Goal: Information Seeking & Learning: Check status

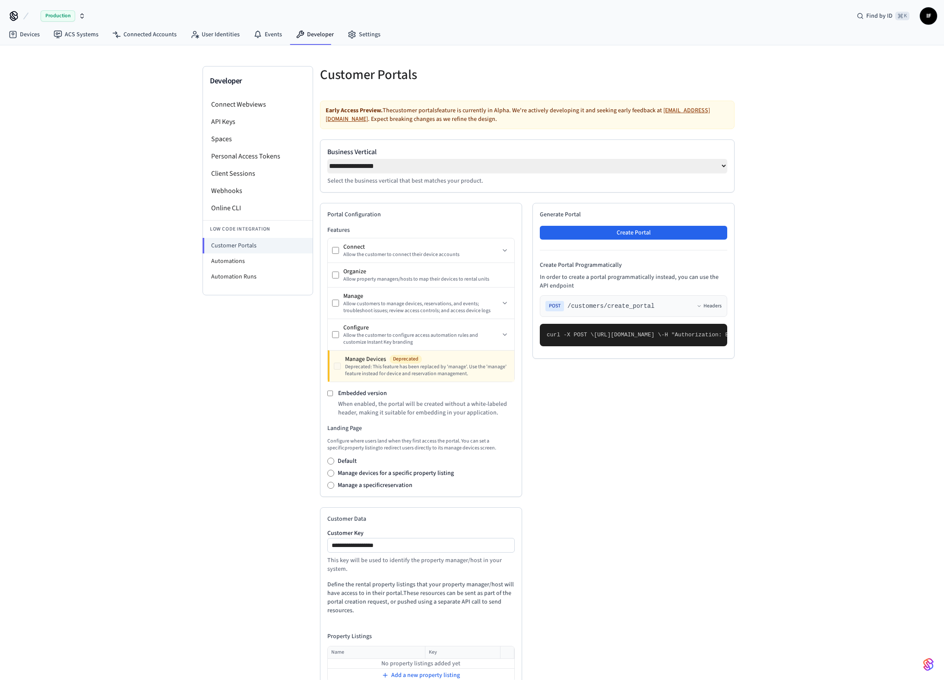
select select "**********"
click at [274, 33] on link "Events" at bounding box center [268, 35] width 42 height 16
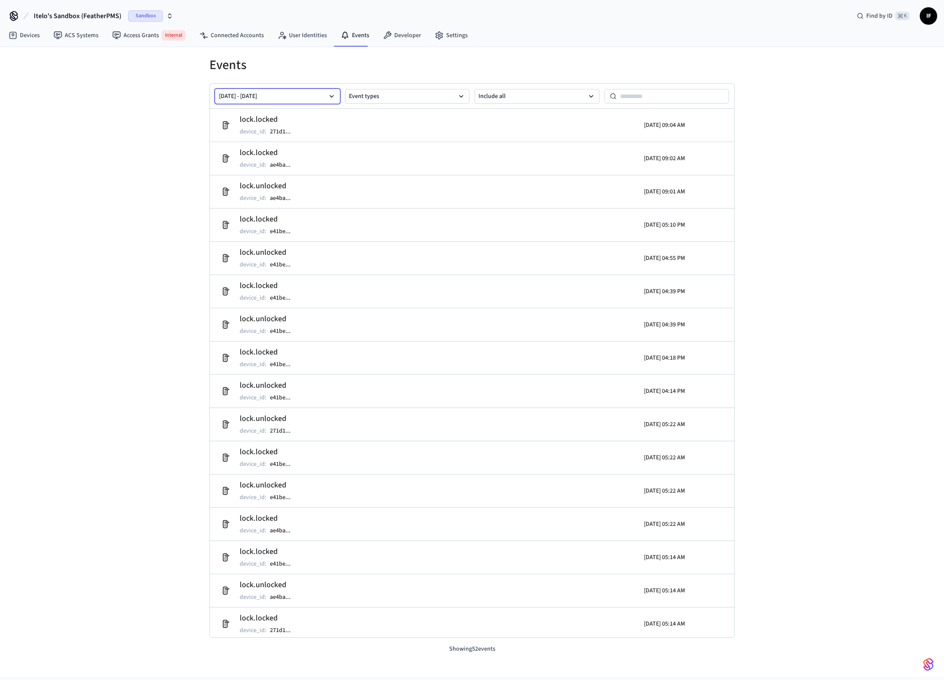
click at [297, 94] on button "[DATE] - [DATE]" at bounding box center [277, 96] width 125 height 15
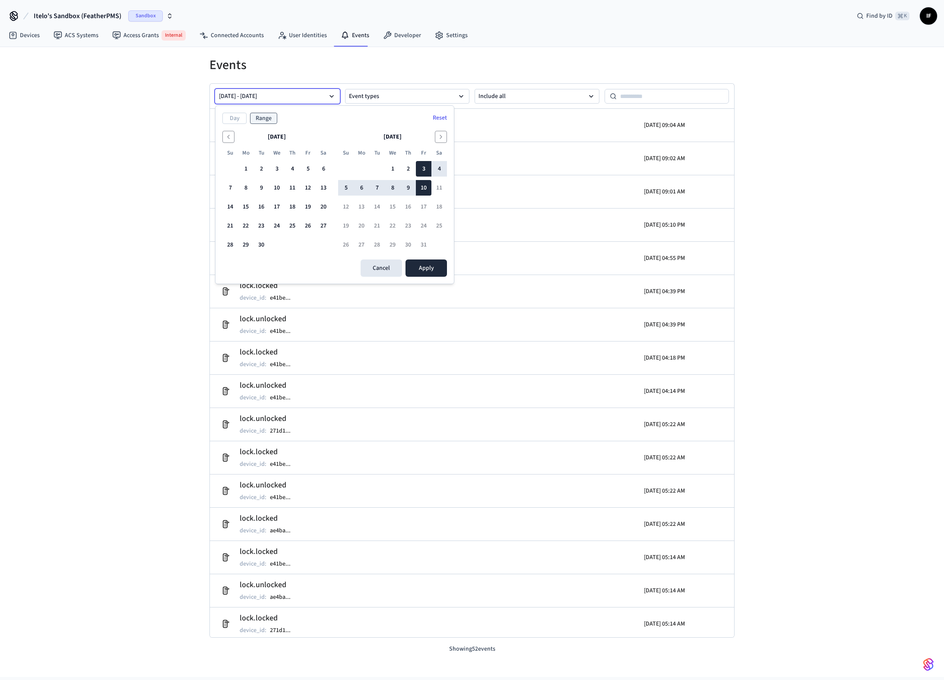
click at [307, 96] on button "[DATE] - [DATE]" at bounding box center [277, 96] width 125 height 15
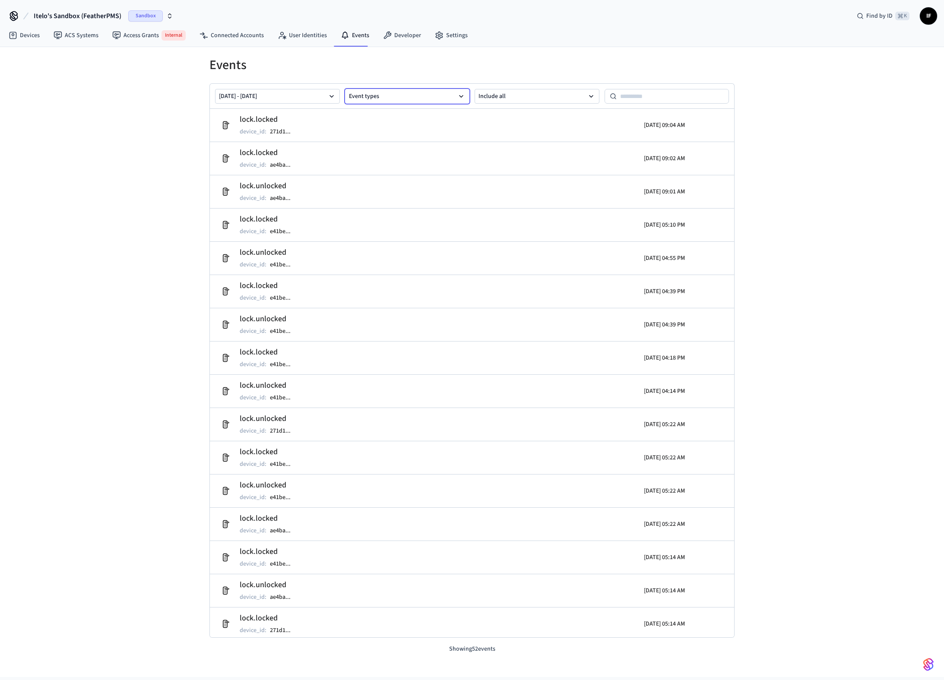
click at [373, 100] on button "Event types" at bounding box center [407, 96] width 125 height 15
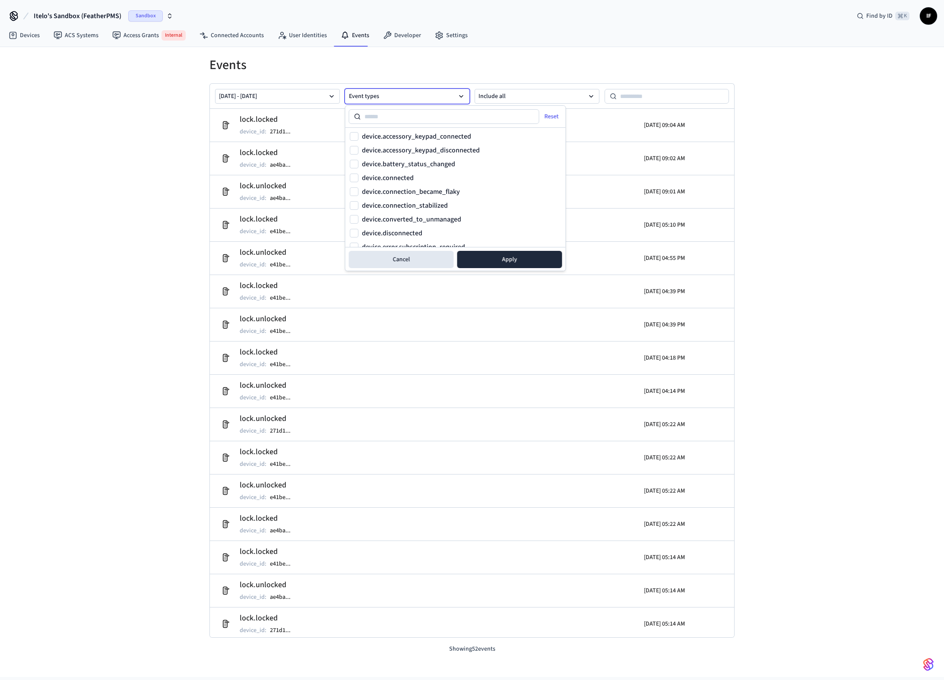
click at [373, 98] on button "Event types" at bounding box center [407, 96] width 125 height 15
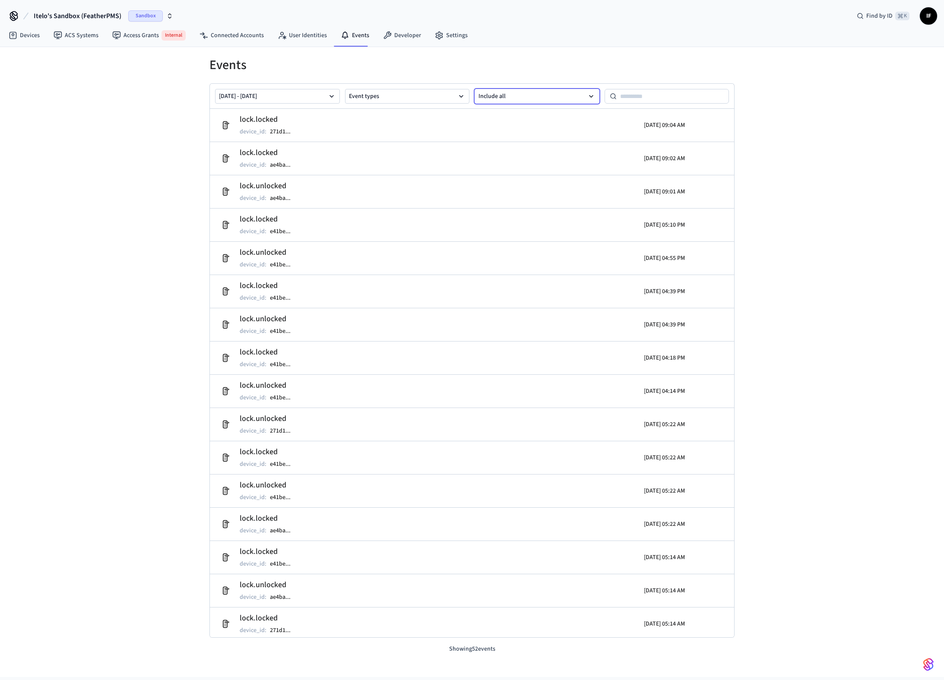
click at [517, 102] on button "Include all" at bounding box center [537, 96] width 125 height 15
click at [517, 101] on button "Include all" at bounding box center [537, 96] width 125 height 15
click at [540, 98] on button "Include all" at bounding box center [537, 96] width 125 height 15
click at [469, 90] on button "Event types" at bounding box center [407, 96] width 125 height 15
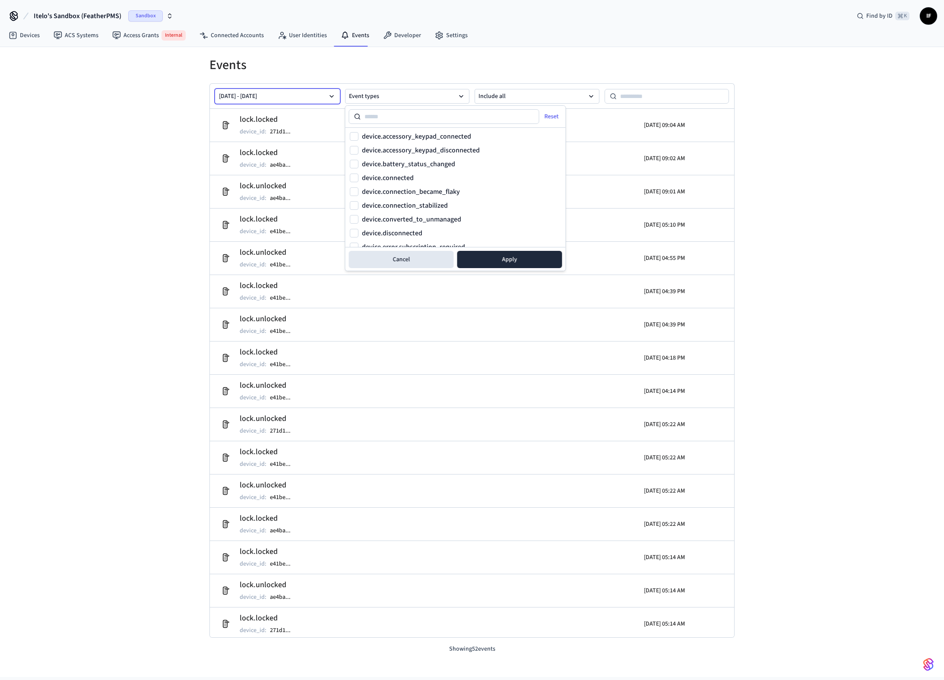
click at [316, 95] on button "[DATE] - [DATE]" at bounding box center [277, 96] width 125 height 15
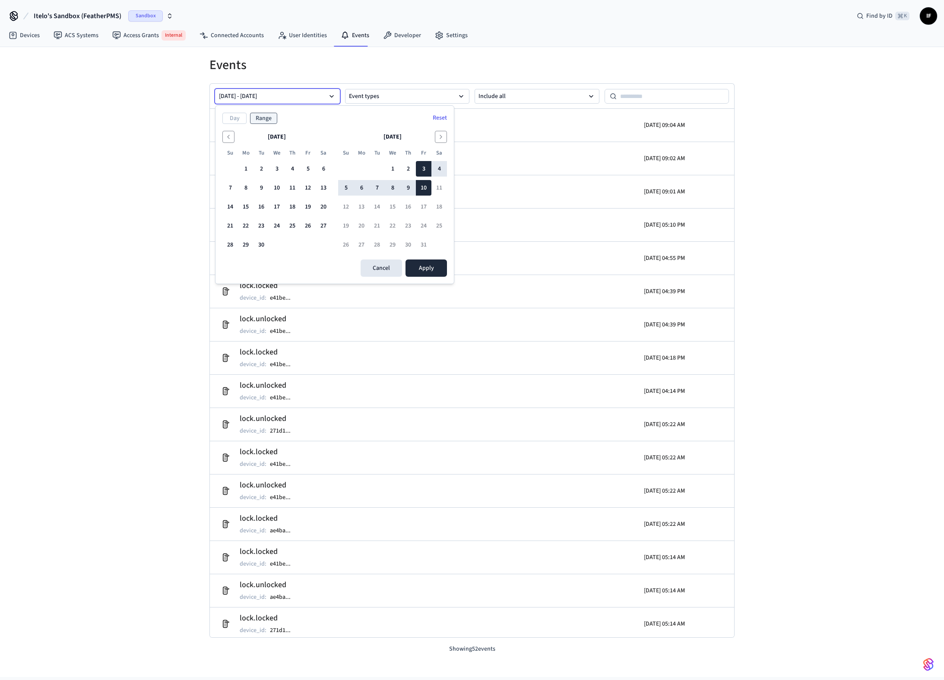
click at [330, 117] on div "Day Range Reset" at bounding box center [334, 118] width 225 height 11
click at [331, 100] on button "[DATE] - [DATE]" at bounding box center [277, 96] width 125 height 15
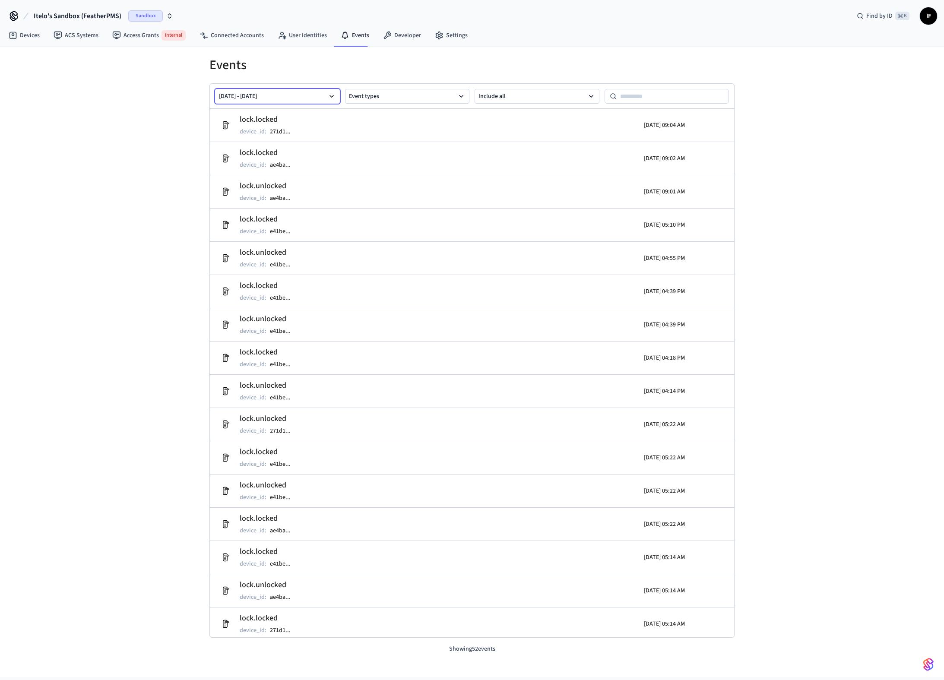
click at [331, 99] on icon "button" at bounding box center [331, 96] width 9 height 9
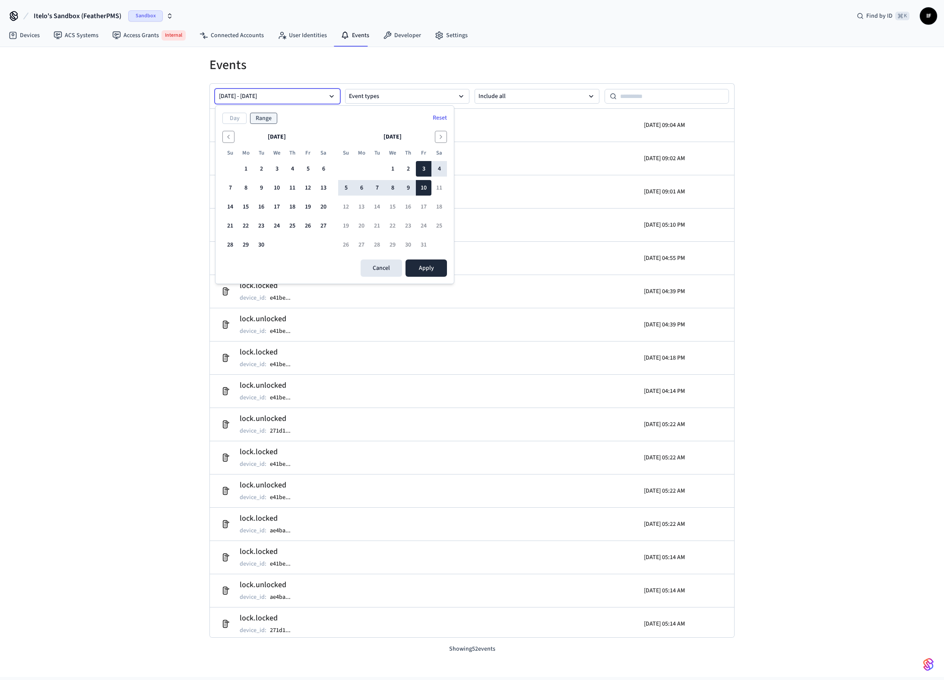
click at [331, 99] on icon "button" at bounding box center [331, 96] width 9 height 9
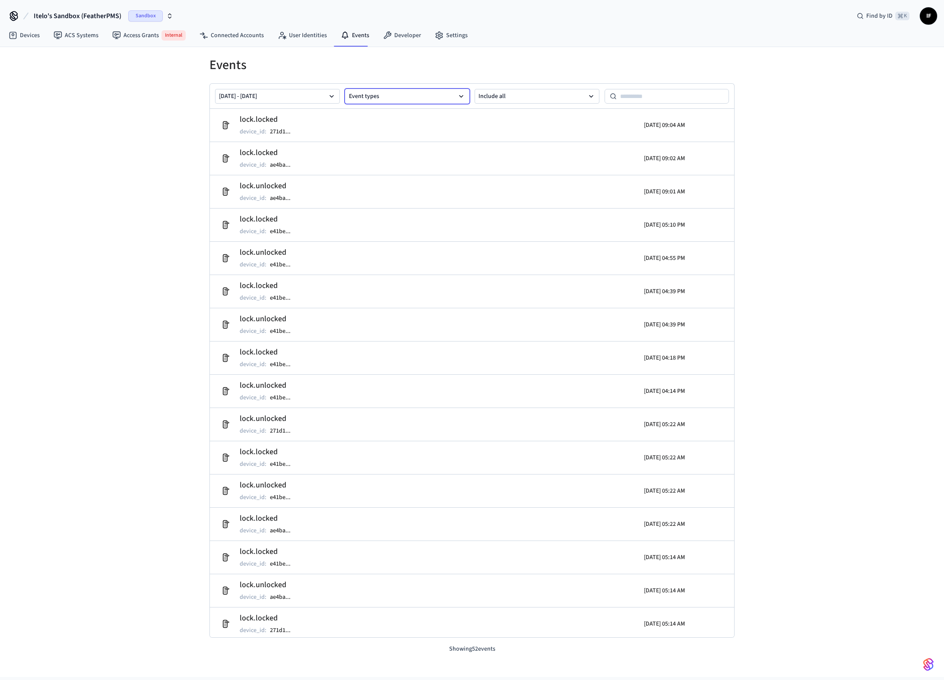
click at [358, 101] on button "Event types" at bounding box center [407, 96] width 125 height 15
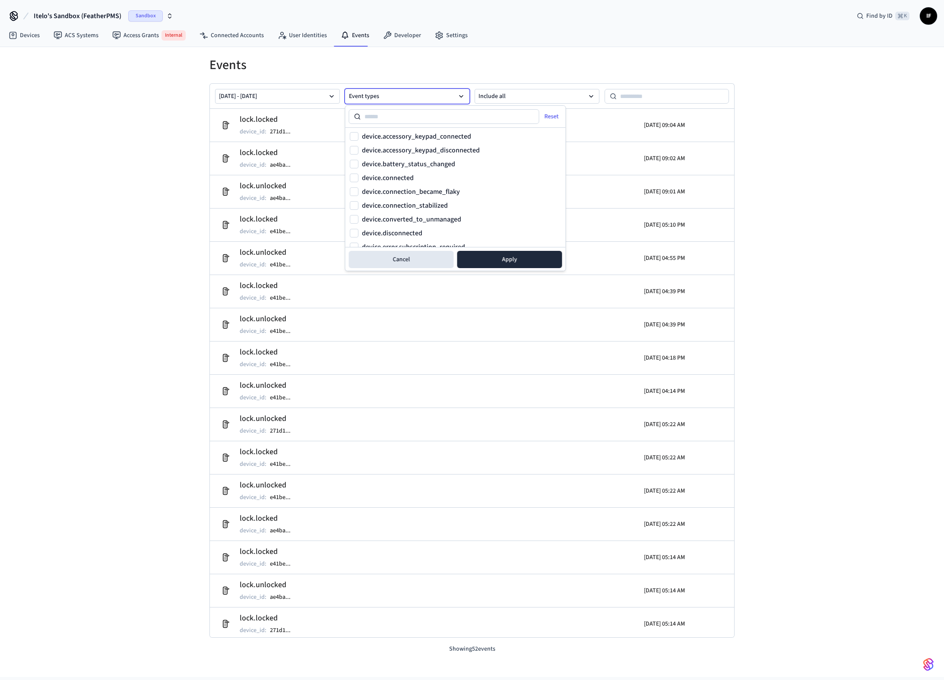
click at [434, 96] on button "Event types" at bounding box center [407, 96] width 125 height 15
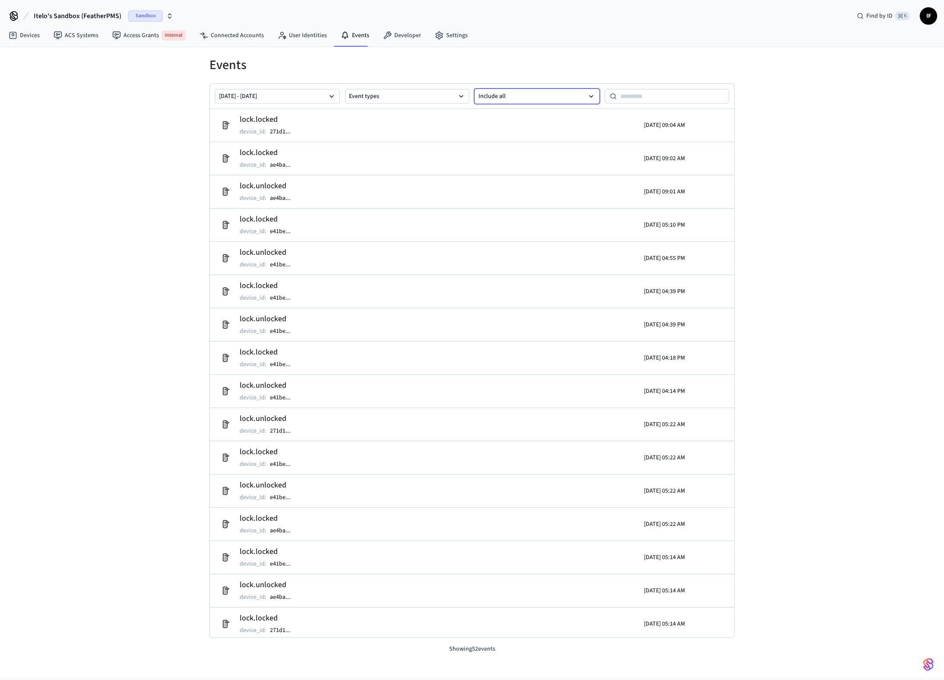
click at [491, 101] on button "Include all" at bounding box center [537, 96] width 125 height 15
click at [491, 100] on button "Include all" at bounding box center [537, 96] width 125 height 15
click at [334, 89] on div "[DATE] - [DATE] Event types Include all" at bounding box center [472, 96] width 524 height 25
click at [329, 93] on icon "button" at bounding box center [331, 96] width 9 height 9
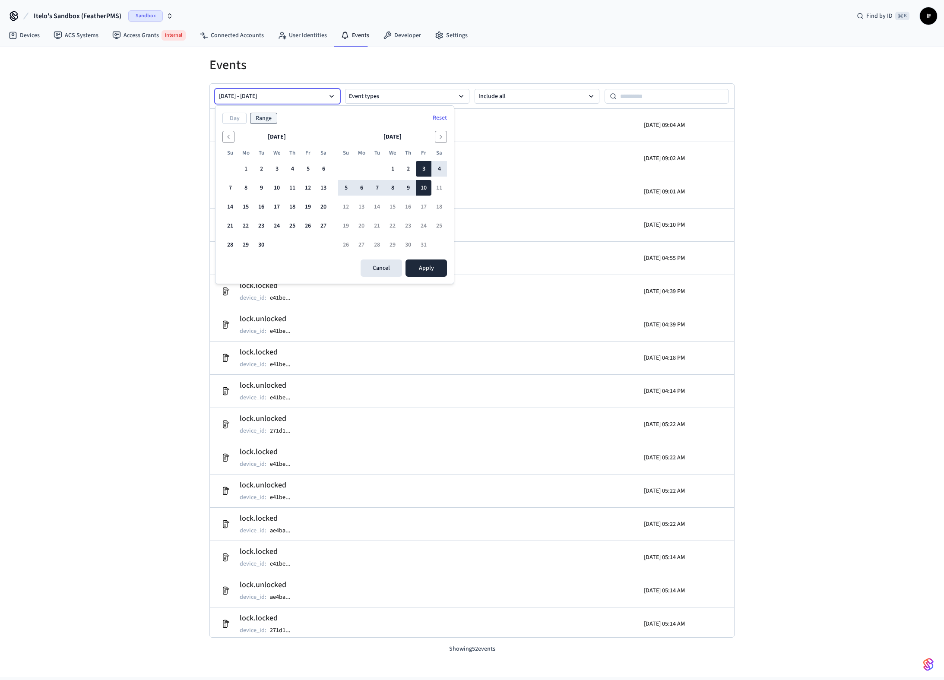
click at [329, 92] on icon "button" at bounding box center [331, 96] width 9 height 9
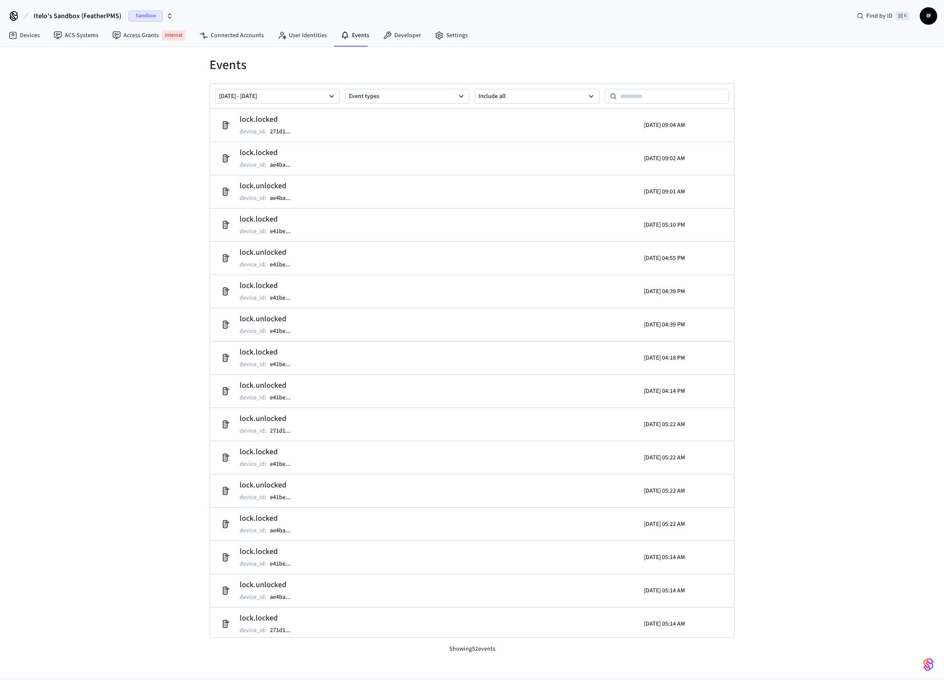
click at [139, 230] on div "Events [DATE] - [DATE] Event types Include all lock.locked device_id : 271d1 ..…" at bounding box center [472, 362] width 944 height 630
